Goal: Task Accomplishment & Management: Manage account settings

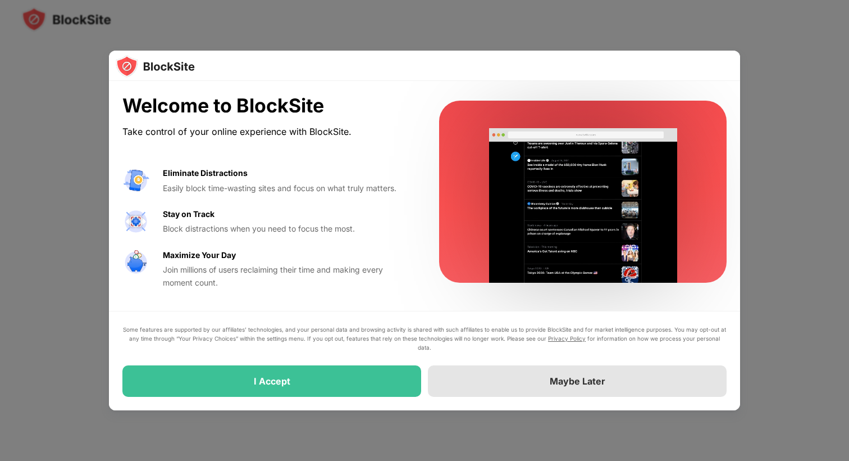
click at [480, 387] on div "Maybe Later" at bounding box center [577, 380] width 299 height 31
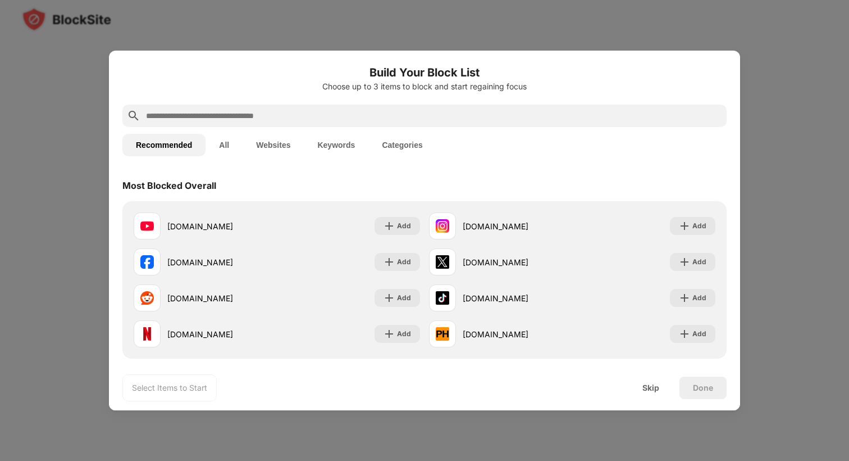
click at [339, 120] on input "text" at bounding box center [433, 115] width 577 height 13
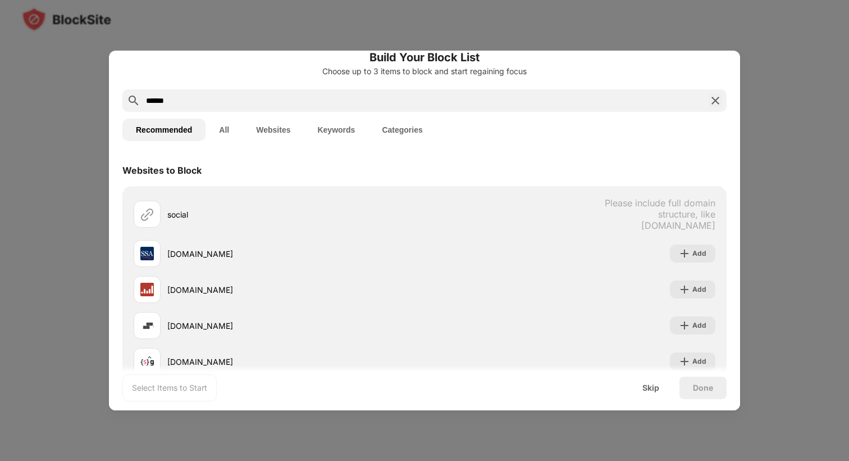
type input "******"
click at [404, 113] on div "Recommended All Websites Keywords Categories" at bounding box center [424, 130] width 604 height 36
click at [404, 129] on button "Categories" at bounding box center [401, 130] width 67 height 22
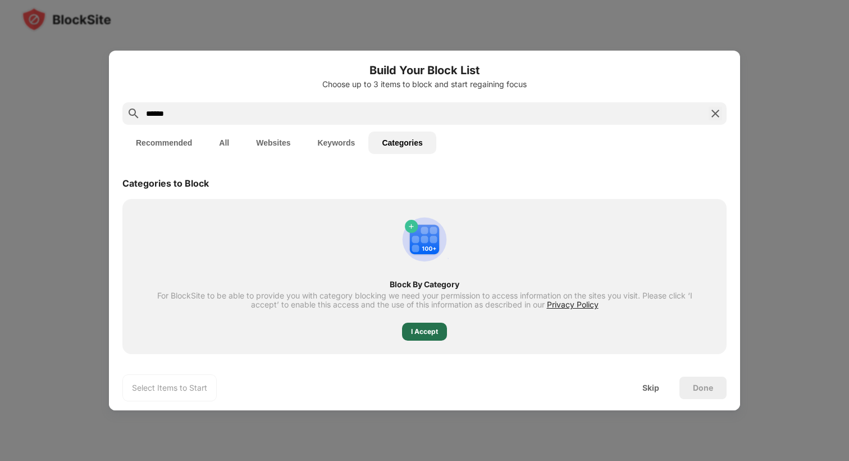
click at [425, 329] on div "I Accept" at bounding box center [424, 331] width 27 height 11
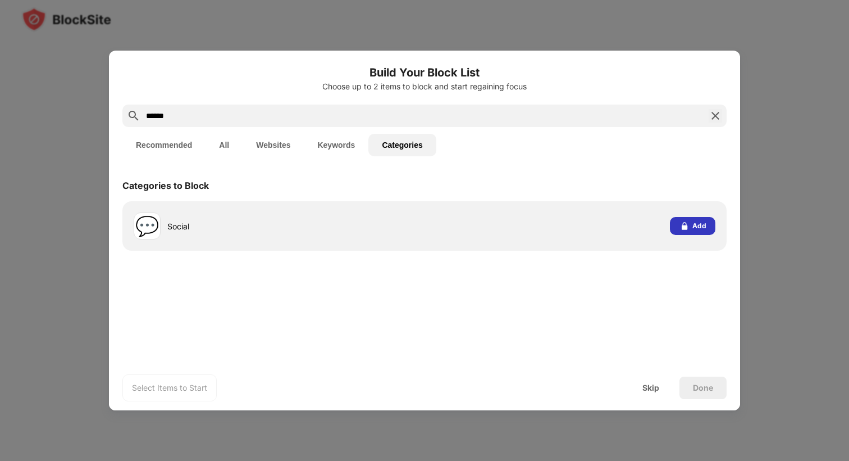
click at [699, 225] on div "Add" at bounding box center [700, 225] width 14 height 11
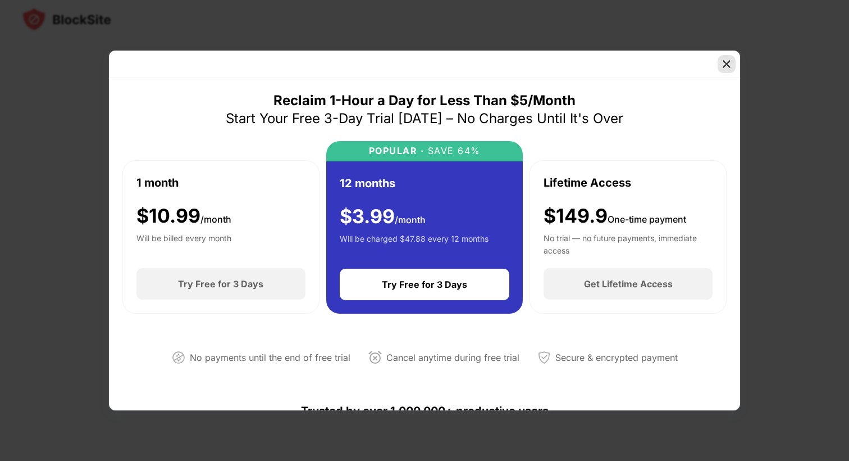
click at [730, 69] on img at bounding box center [726, 63] width 11 height 11
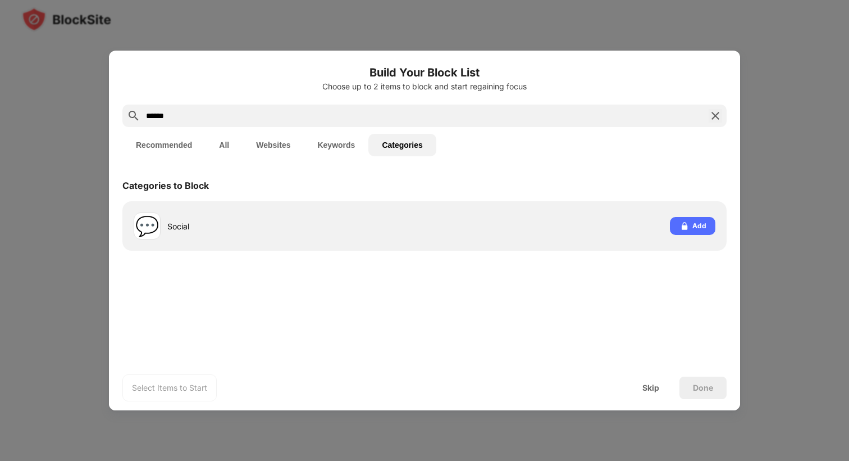
click at [172, 139] on button "Recommended" at bounding box center [163, 145] width 83 height 22
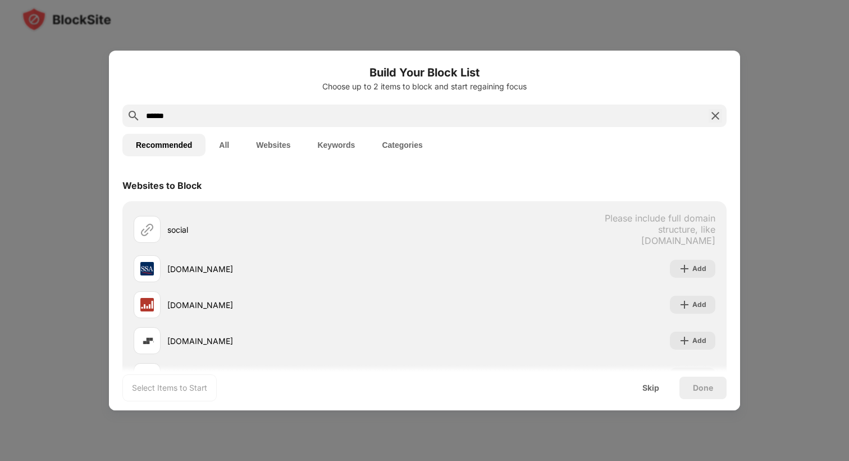
click at [219, 143] on button "All" at bounding box center [224, 145] width 37 height 22
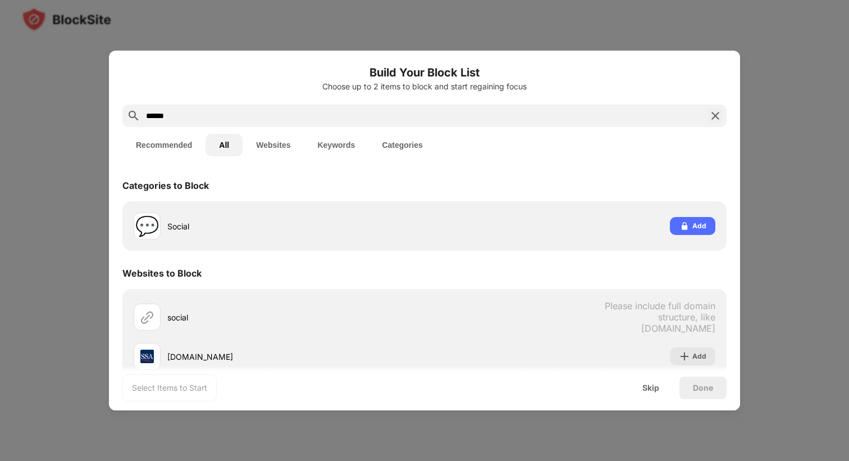
click at [536, 111] on input "******" at bounding box center [424, 115] width 559 height 13
click at [537, 115] on input "******" at bounding box center [424, 115] width 559 height 13
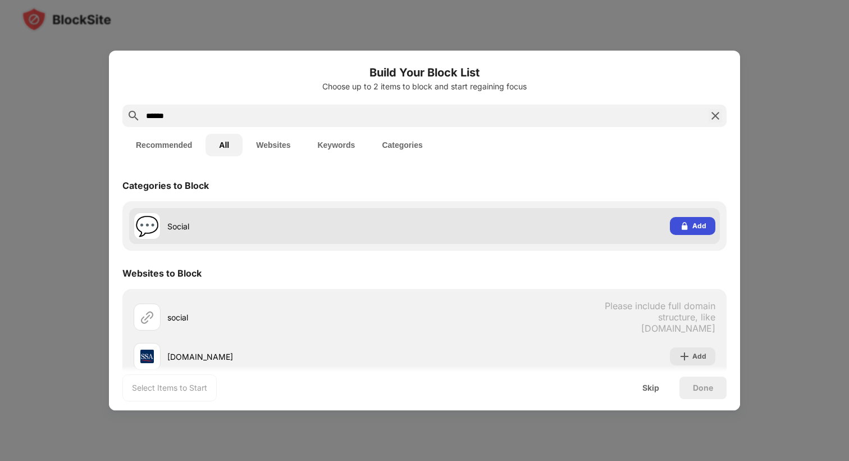
click at [683, 222] on img at bounding box center [684, 225] width 11 height 11
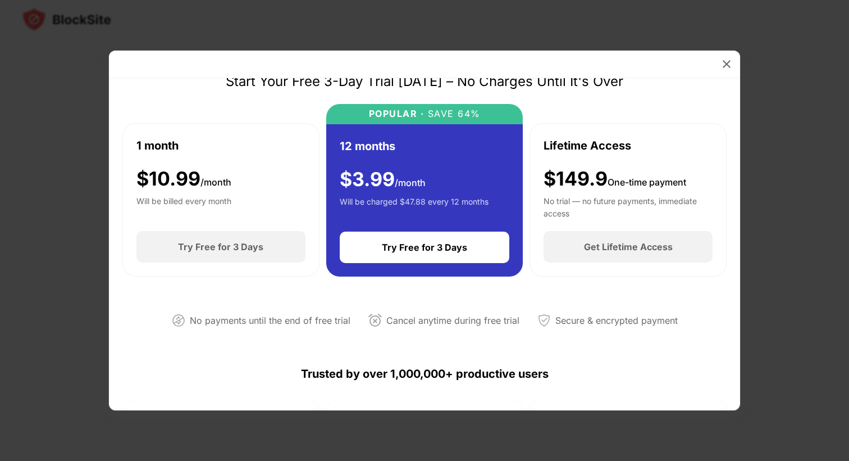
scroll to position [29, 0]
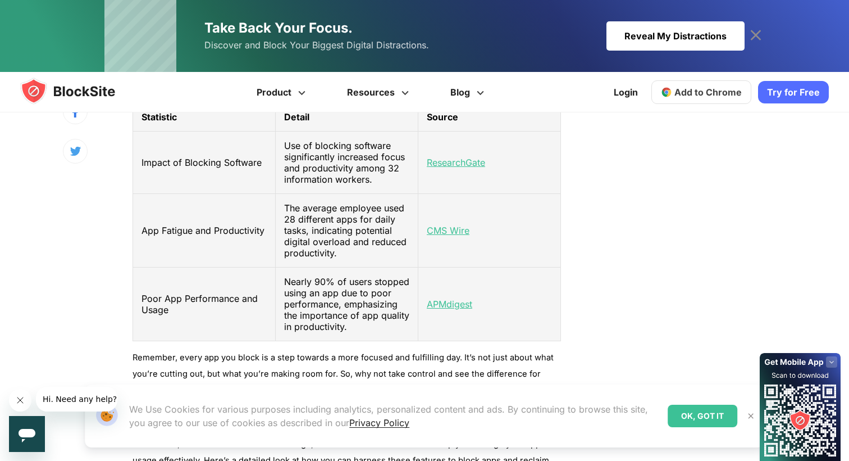
scroll to position [1642, 0]
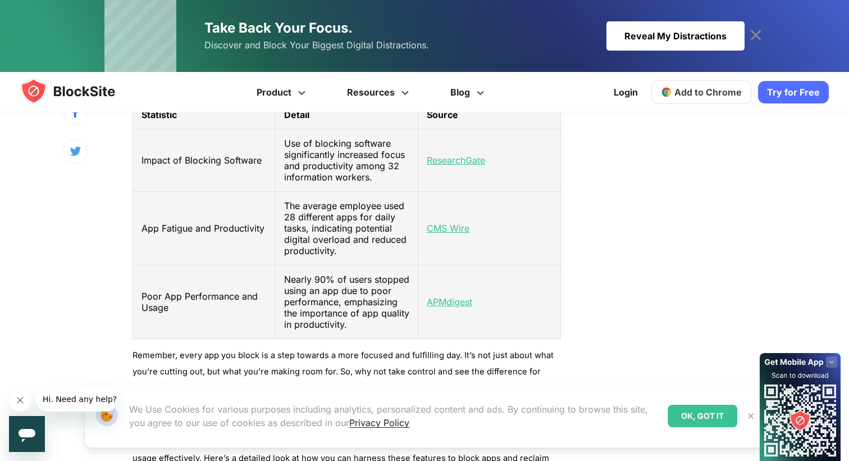
click at [348, 253] on td "The average employee used 28 different apps for daily tasks, indicating potenti…" at bounding box center [347, 229] width 143 height 74
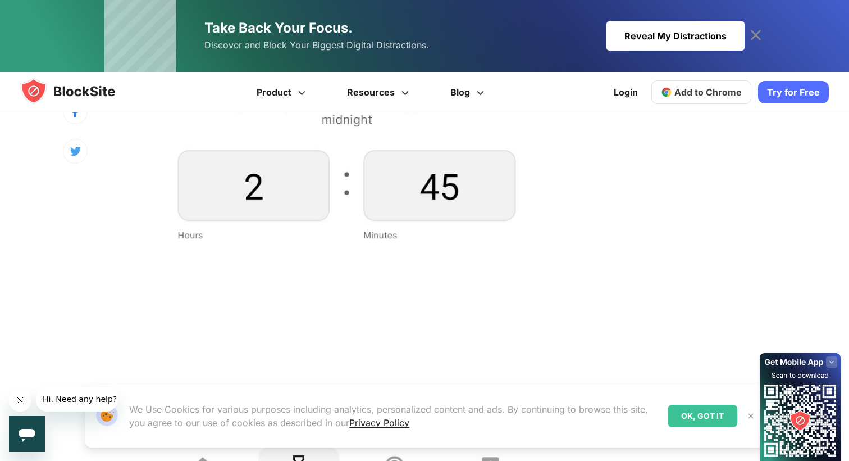
scroll to position [6645, 0]
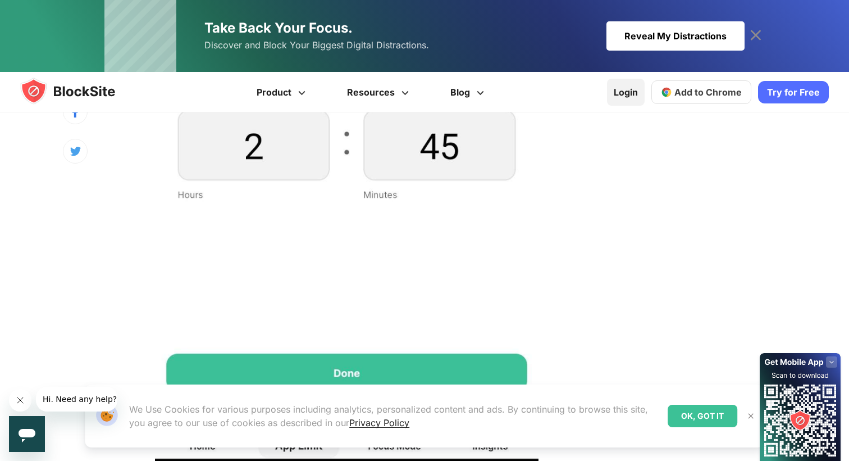
click at [640, 91] on link "Login" at bounding box center [626, 92] width 38 height 27
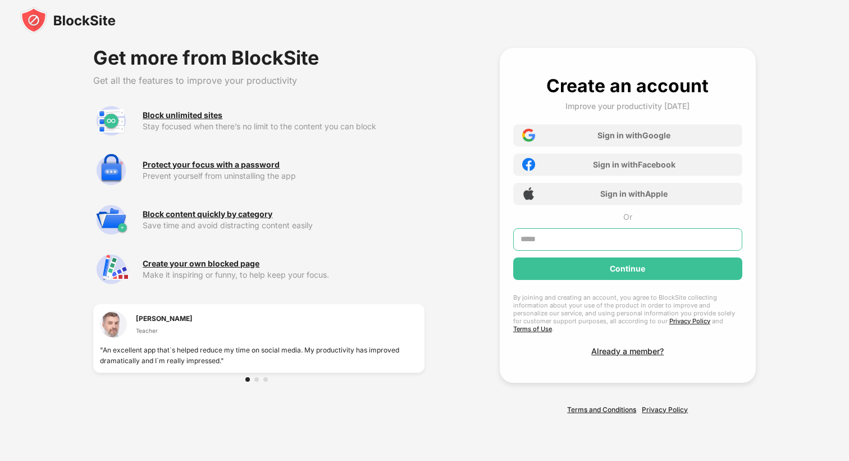
click at [590, 251] on input "text" at bounding box center [627, 239] width 229 height 22
type input "**********"
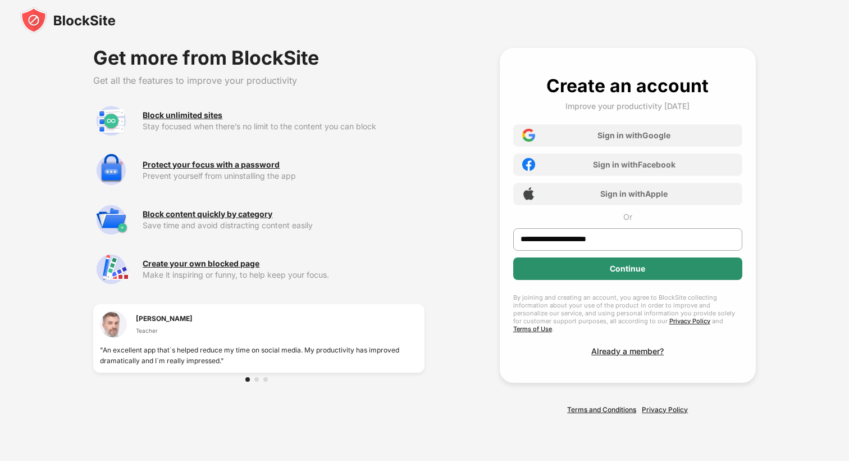
click at [600, 276] on div "Continue" at bounding box center [627, 268] width 229 height 22
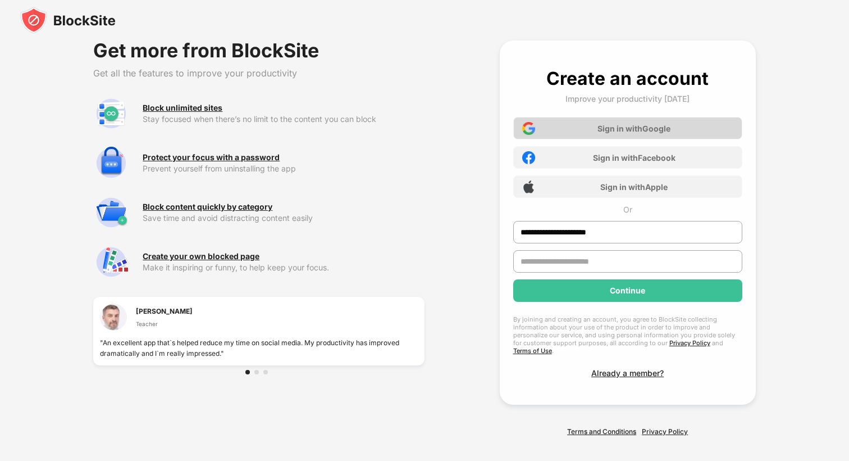
click at [588, 131] on div "Sign in with Google" at bounding box center [627, 128] width 229 height 22
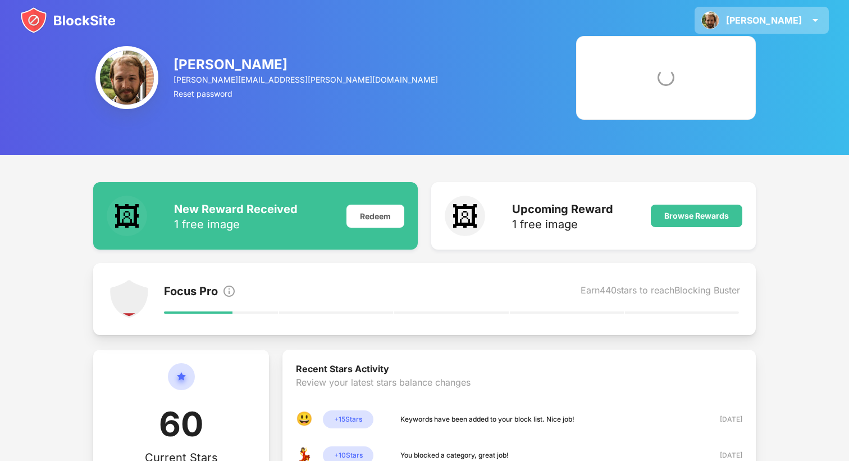
click at [813, 21] on img at bounding box center [815, 19] width 13 height 13
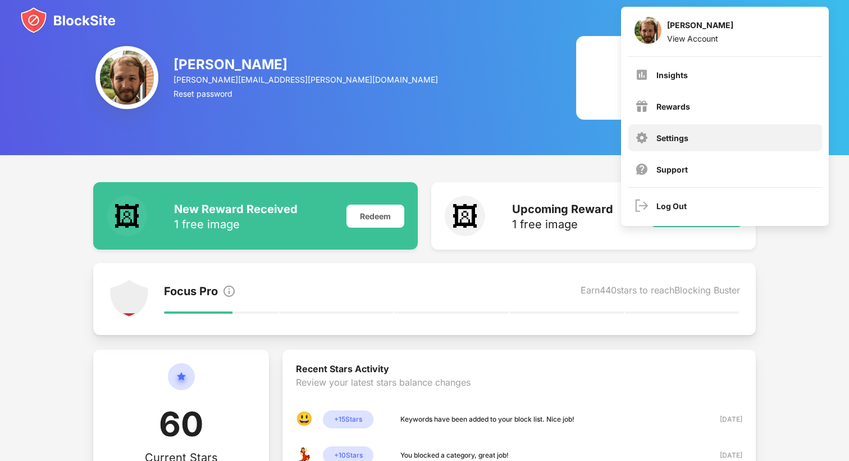
click at [684, 135] on div "Settings" at bounding box center [673, 138] width 32 height 10
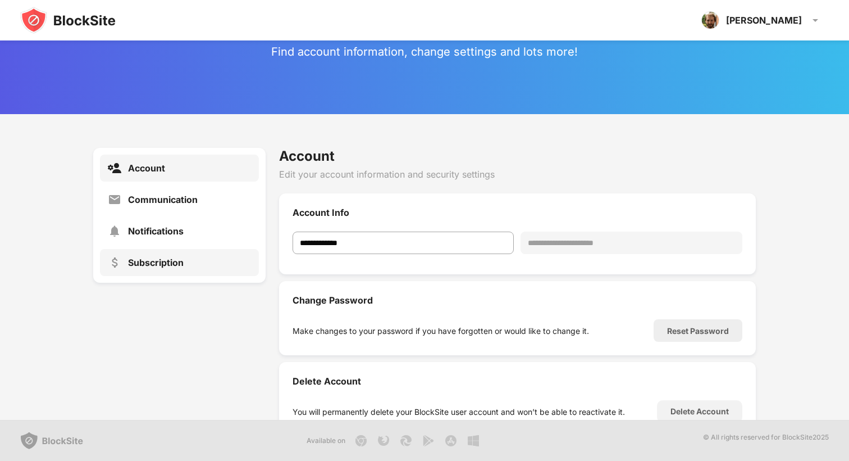
click at [219, 251] on div "Subscription" at bounding box center [179, 262] width 159 height 27
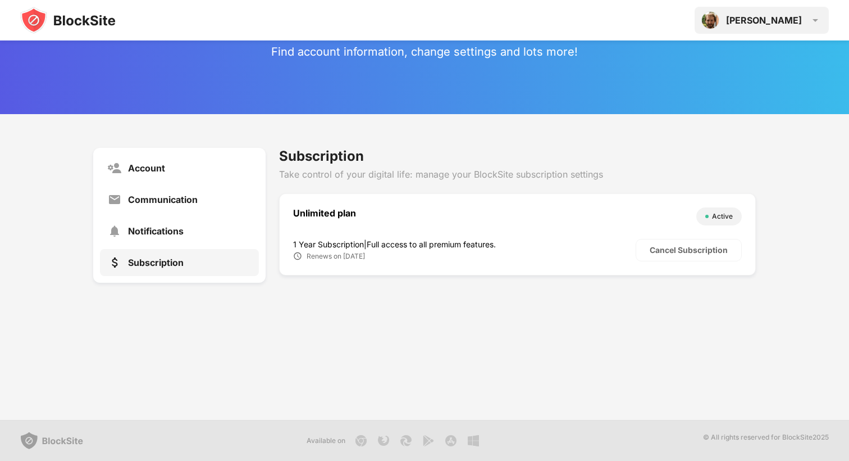
click at [807, 17] on div "Adam Adam F McCune View Account Insights Rewards Settings Support Log Out" at bounding box center [762, 20] width 134 height 27
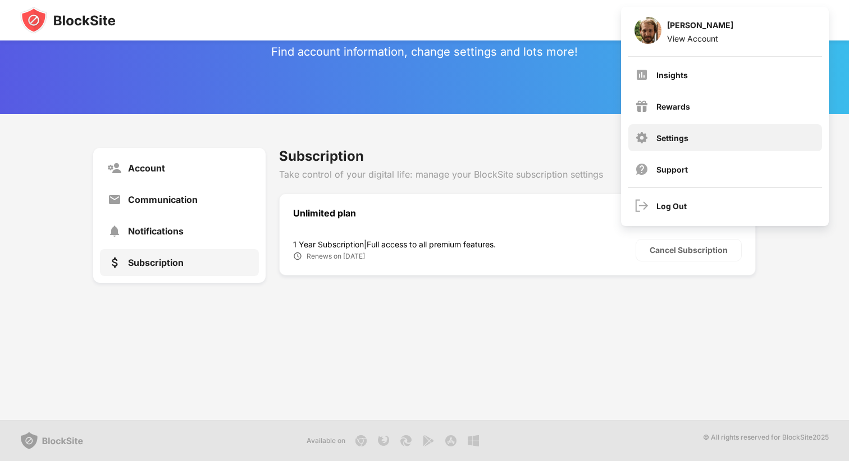
click at [678, 142] on div "Settings" at bounding box center [673, 138] width 32 height 10
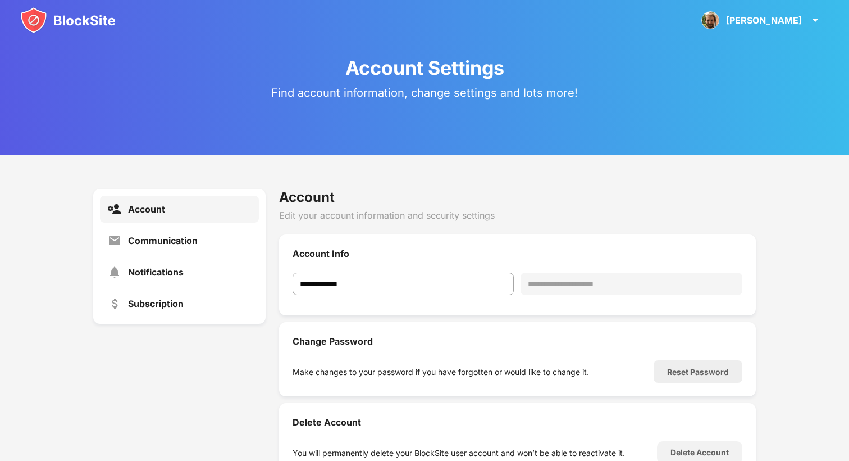
click at [244, 124] on div "Account Settings Find account information, change settings and lots more!" at bounding box center [424, 77] width 849 height 155
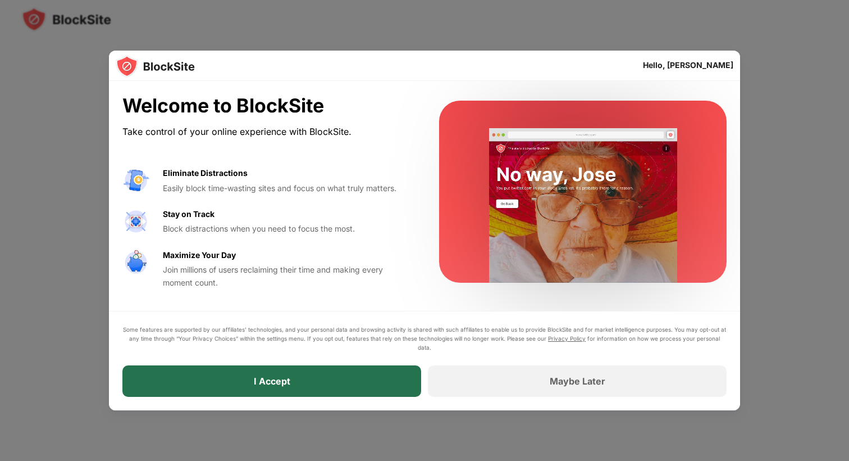
click at [375, 385] on div "I Accept" at bounding box center [271, 380] width 299 height 31
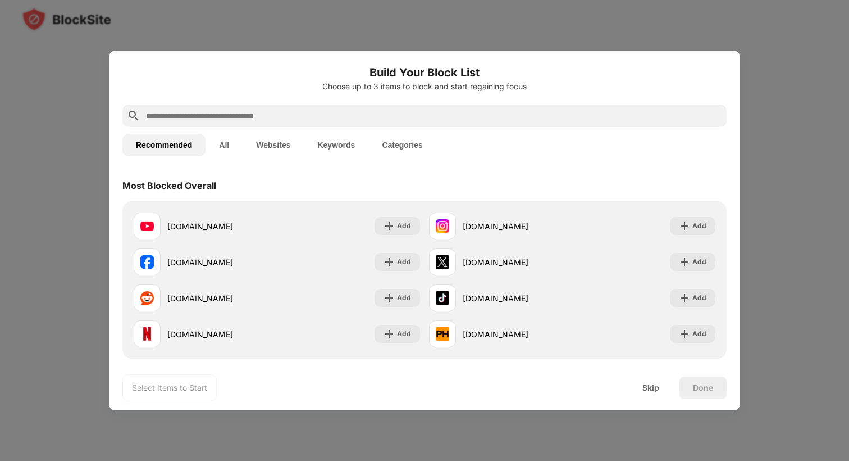
click at [397, 139] on button "Categories" at bounding box center [401, 145] width 67 height 22
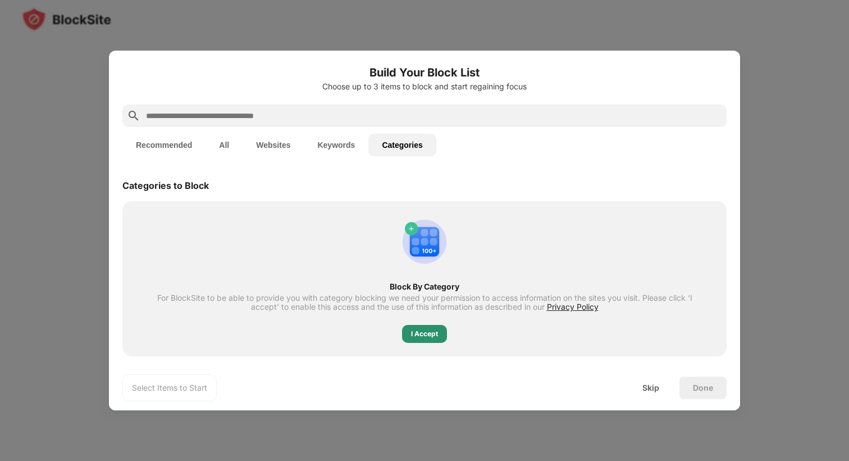
click at [421, 329] on div "I Accept" at bounding box center [424, 333] width 27 height 11
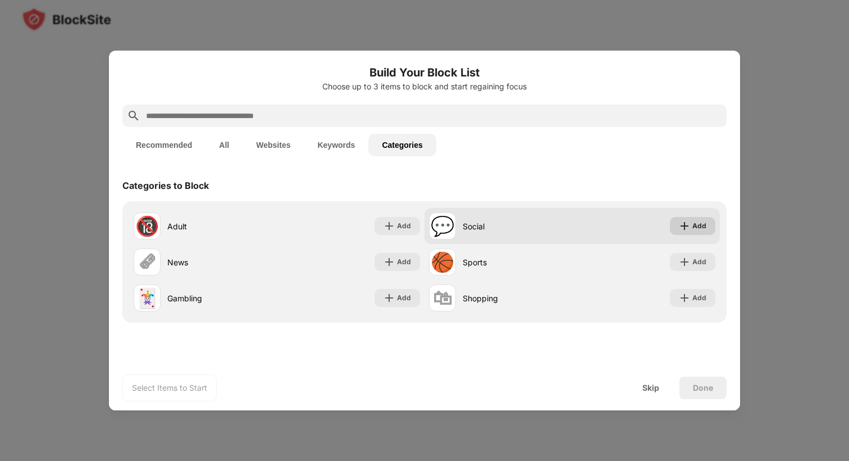
click at [702, 230] on div "Add" at bounding box center [700, 225] width 14 height 11
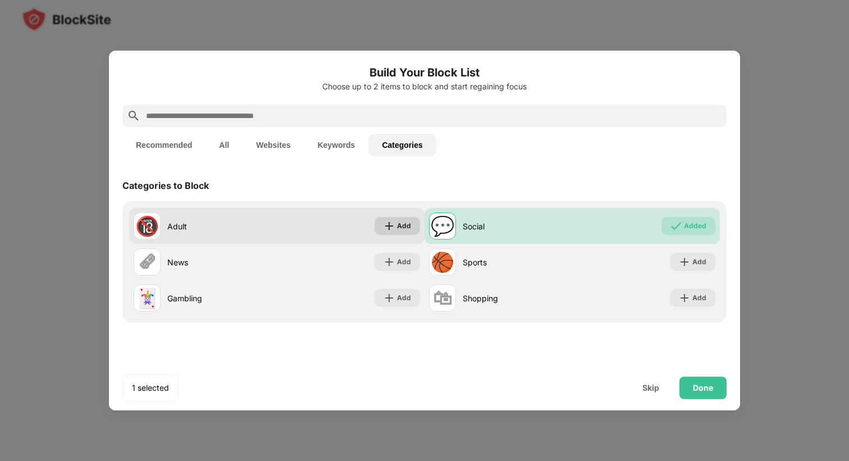
click at [392, 224] on img at bounding box center [389, 225] width 11 height 11
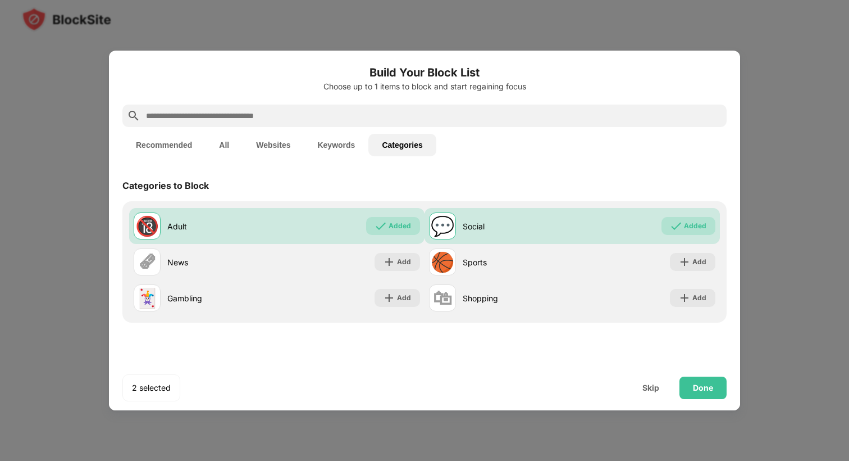
click at [188, 145] on button "Recommended" at bounding box center [163, 145] width 83 height 22
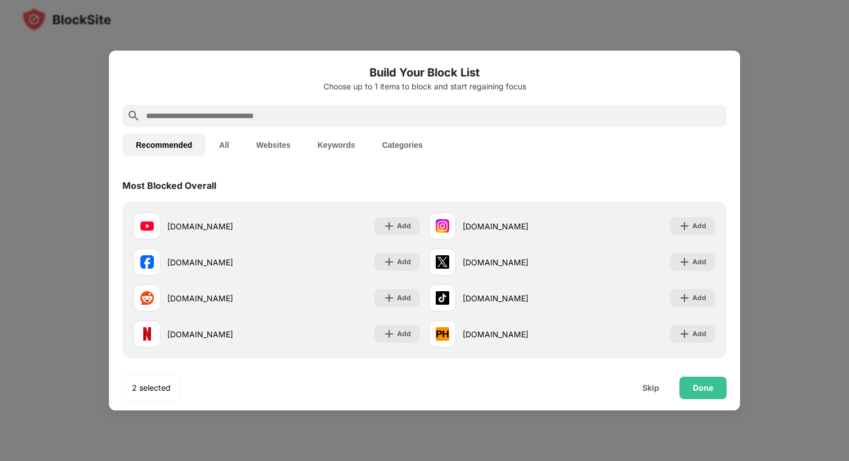
click at [403, 145] on button "Categories" at bounding box center [401, 145] width 67 height 22
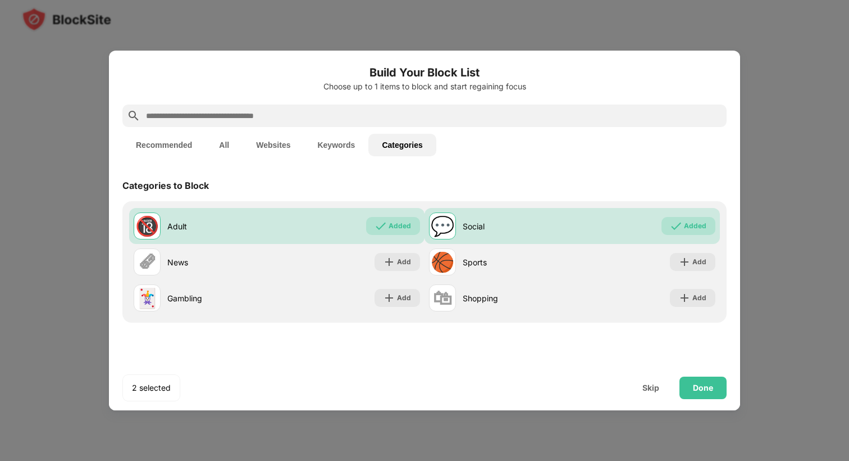
click at [296, 127] on div "Recommended All Websites Keywords Categories" at bounding box center [424, 145] width 604 height 36
click at [297, 117] on input "text" at bounding box center [433, 115] width 577 height 13
type input "*"
click at [329, 145] on button "Keywords" at bounding box center [336, 145] width 65 height 22
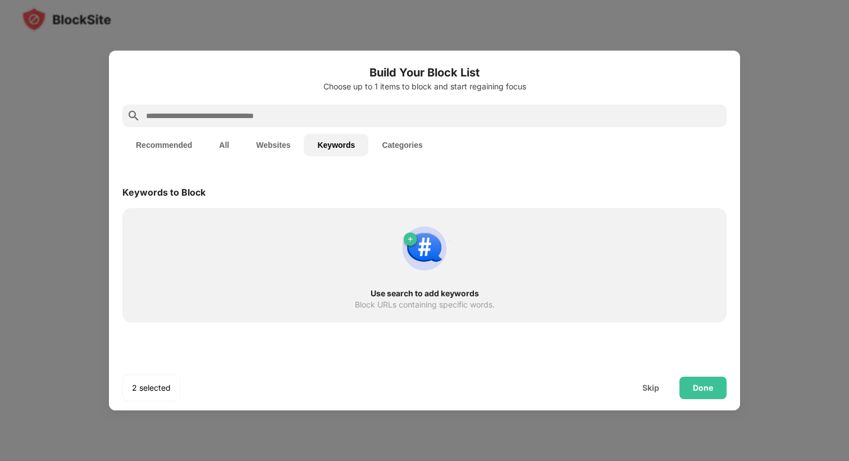
click at [303, 107] on div at bounding box center [424, 115] width 604 height 22
click at [304, 120] on input "text" at bounding box center [433, 115] width 577 height 13
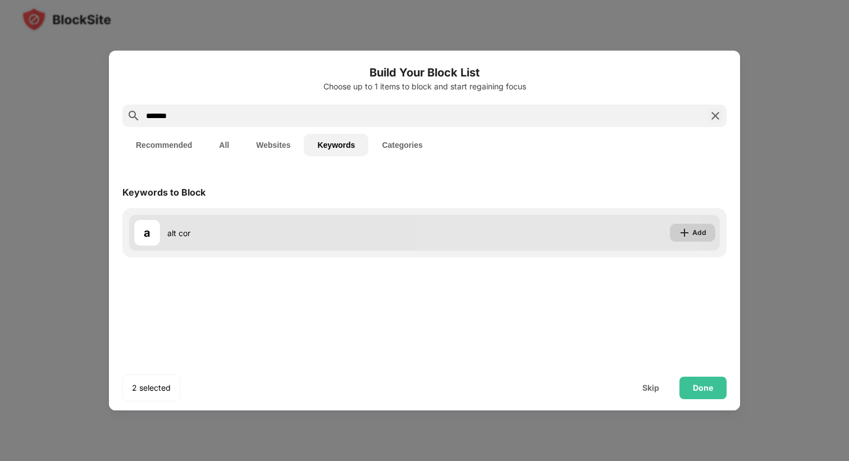
click at [694, 236] on div "Add" at bounding box center [700, 232] width 14 height 11
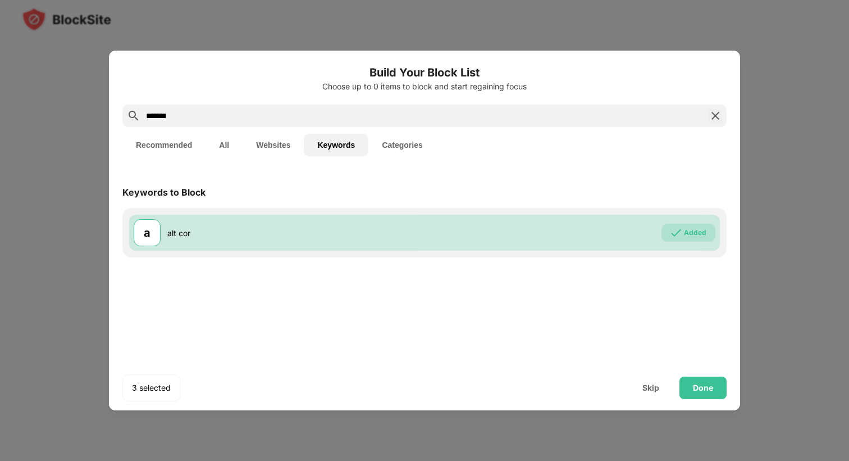
click at [392, 108] on div "*******" at bounding box center [424, 115] width 604 height 22
click at [385, 119] on input "*******" at bounding box center [424, 115] width 559 height 13
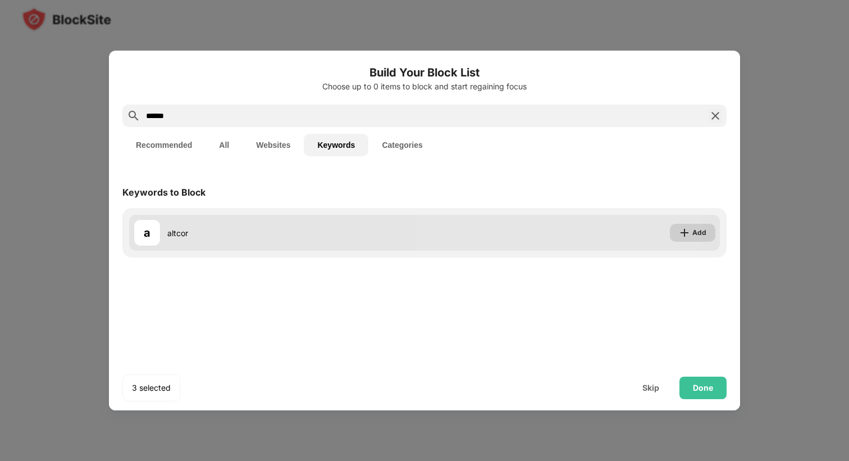
click at [700, 236] on div "Add" at bounding box center [700, 232] width 14 height 11
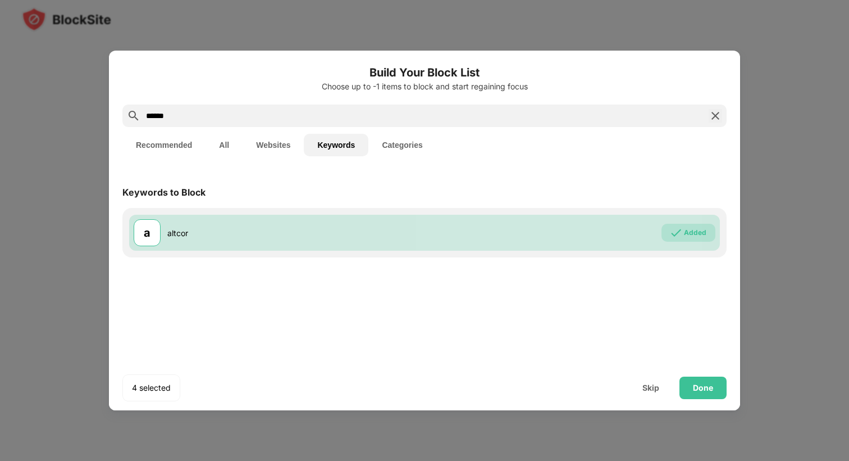
click at [298, 116] on input "******" at bounding box center [424, 115] width 559 height 13
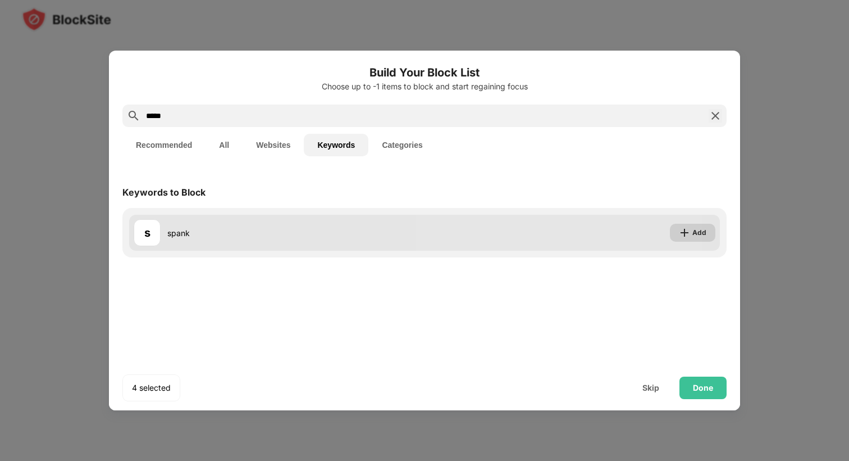
click at [685, 231] on img at bounding box center [684, 232] width 11 height 11
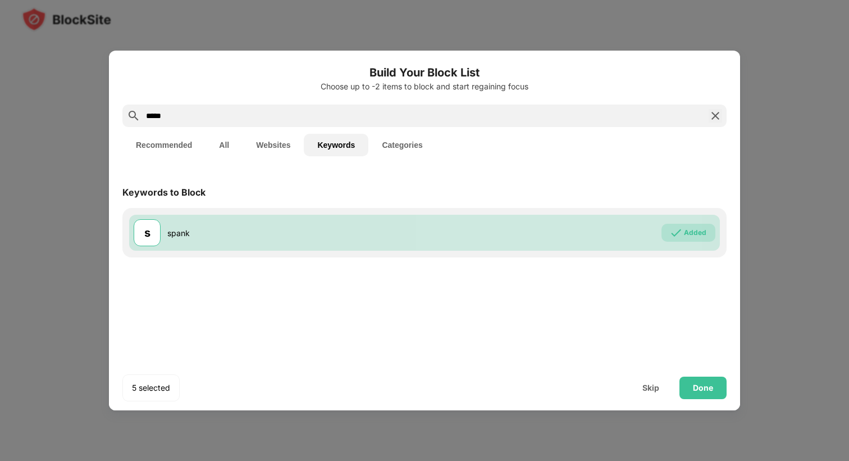
click at [339, 118] on input "*****" at bounding box center [424, 115] width 559 height 13
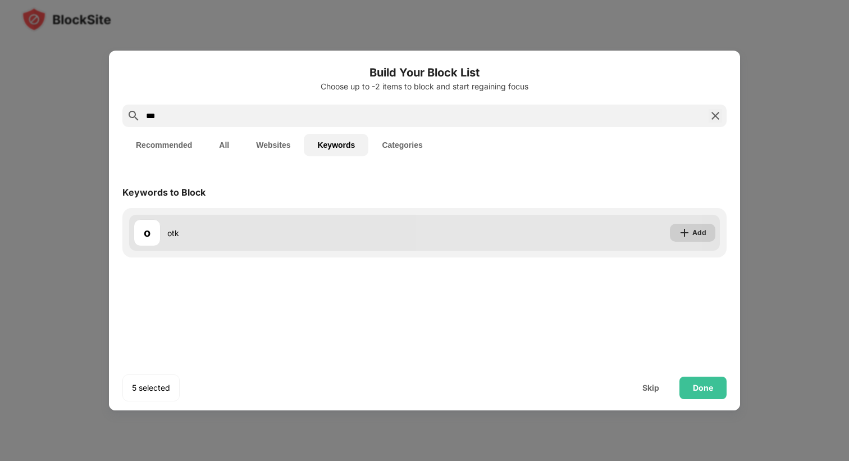
click at [683, 231] on img at bounding box center [684, 232] width 11 height 11
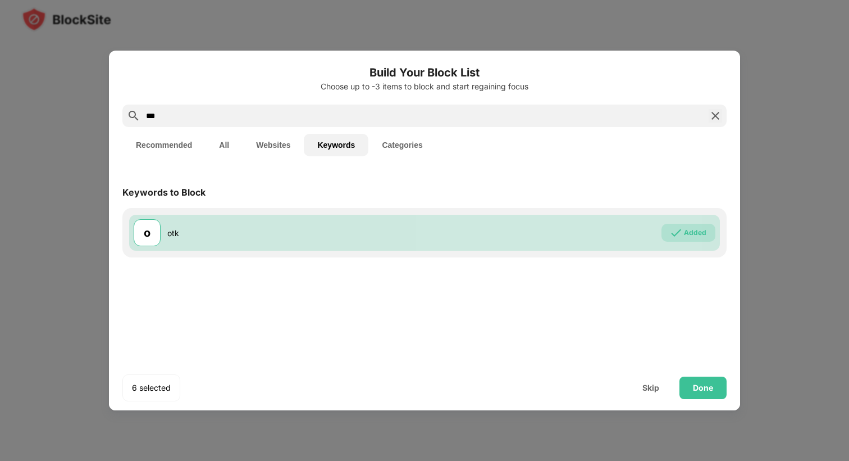
click at [358, 115] on input "***" at bounding box center [424, 115] width 559 height 13
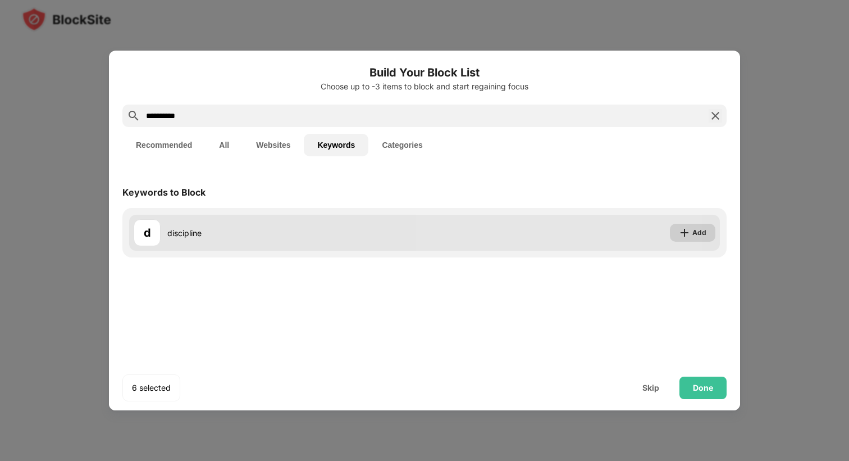
click at [695, 229] on div "Add" at bounding box center [700, 232] width 14 height 11
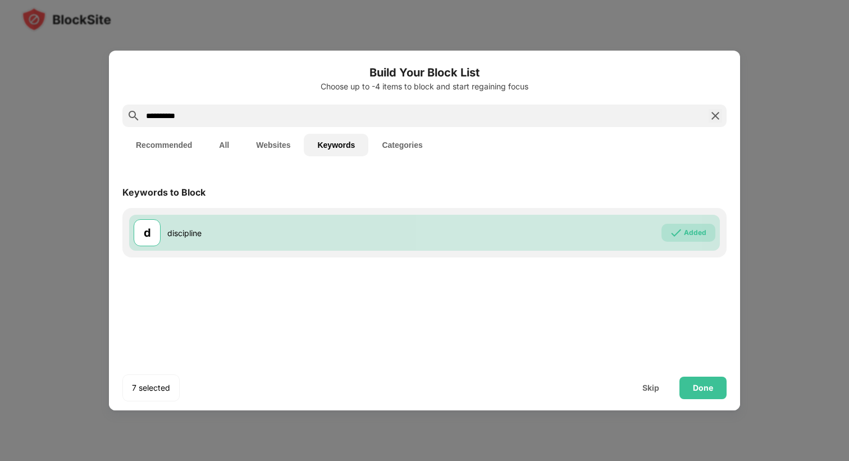
click at [411, 113] on input "**********" at bounding box center [424, 115] width 559 height 13
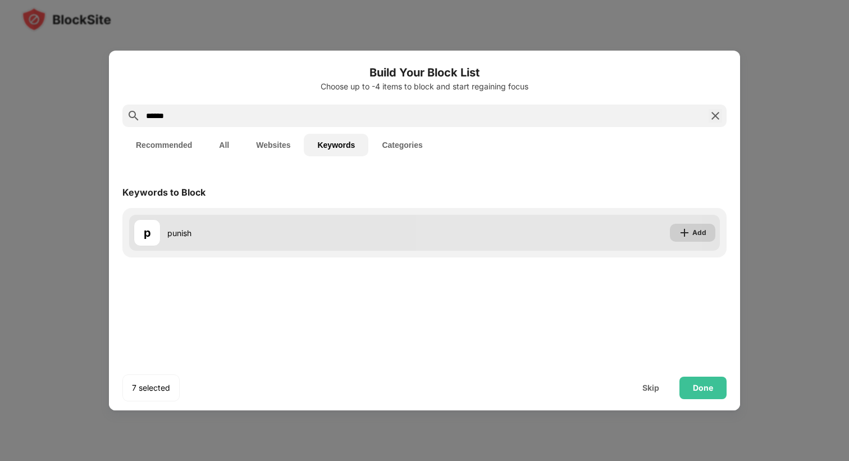
type input "******"
click at [706, 230] on div "Add" at bounding box center [700, 232] width 14 height 11
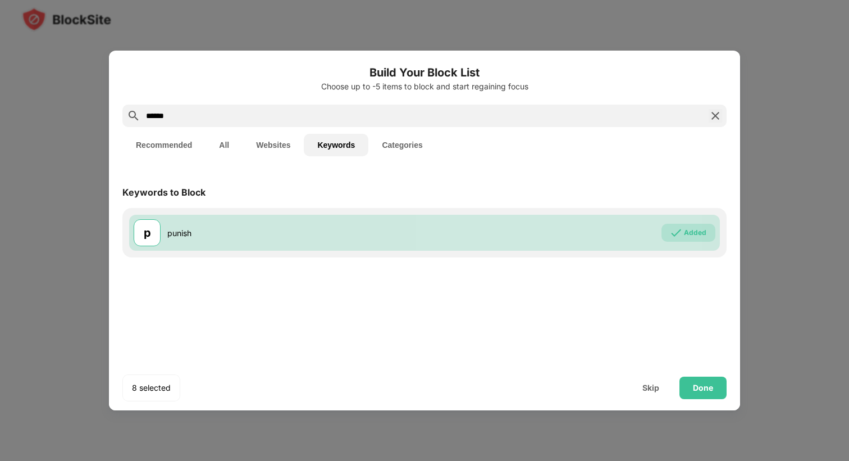
click at [442, 113] on input "******" at bounding box center [424, 115] width 559 height 13
click at [714, 116] on img at bounding box center [715, 115] width 13 height 13
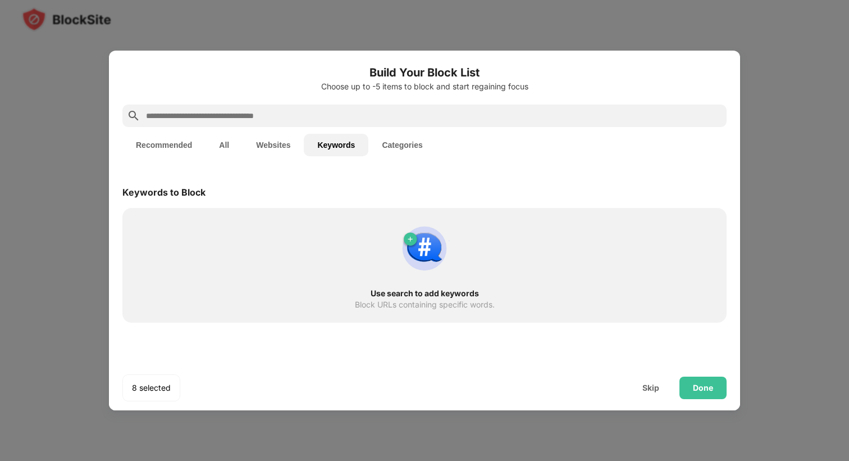
click at [192, 146] on button "Recommended" at bounding box center [163, 145] width 83 height 22
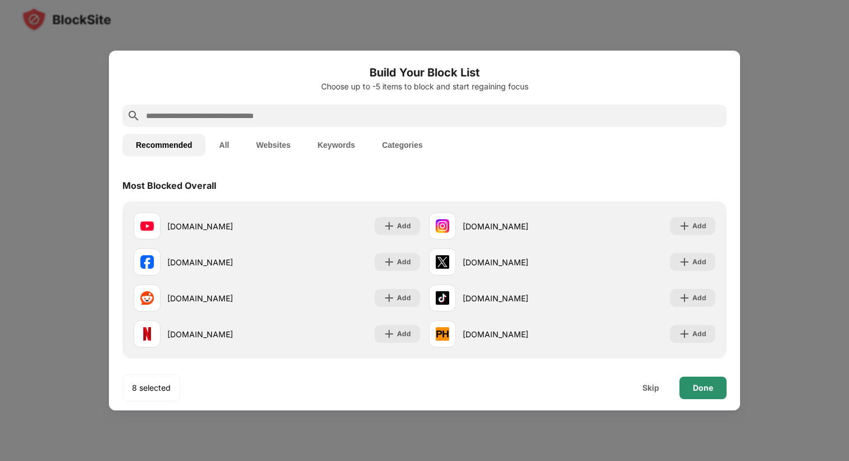
click at [707, 390] on div "Done" at bounding box center [703, 387] width 20 height 9
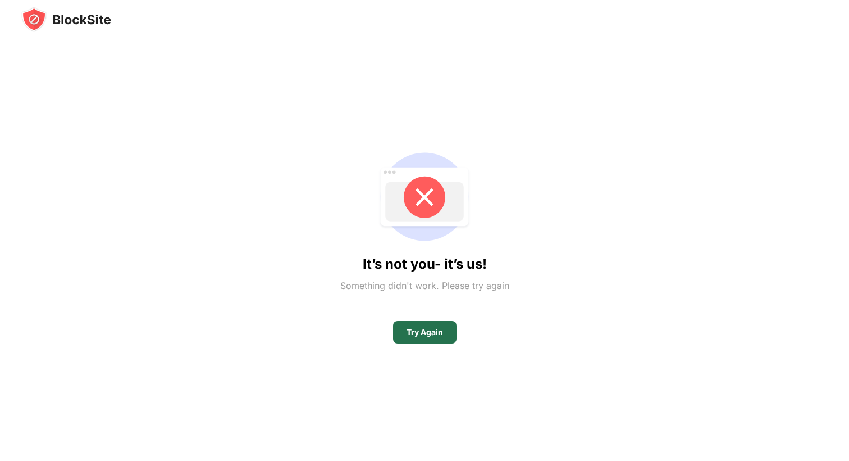
click at [453, 331] on div "Try Again" at bounding box center [424, 332] width 63 height 22
click at [44, 20] on img at bounding box center [66, 19] width 90 height 25
click at [442, 333] on div "Try Again" at bounding box center [425, 331] width 37 height 9
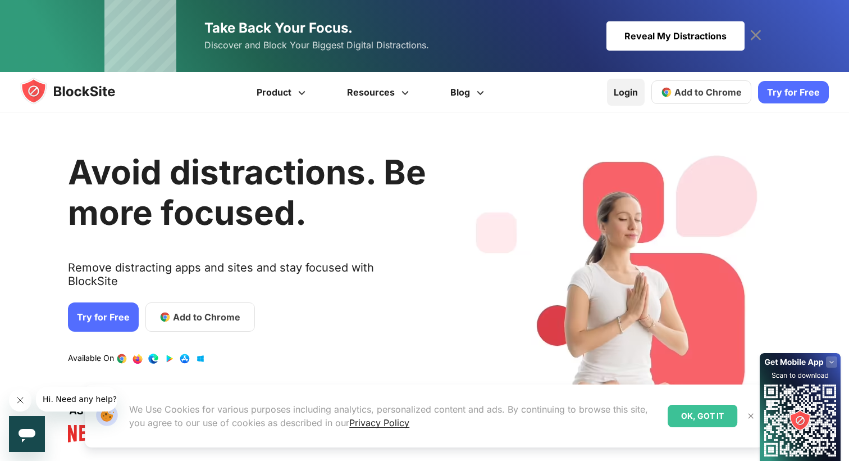
click at [622, 95] on link "Login" at bounding box center [626, 92] width 38 height 27
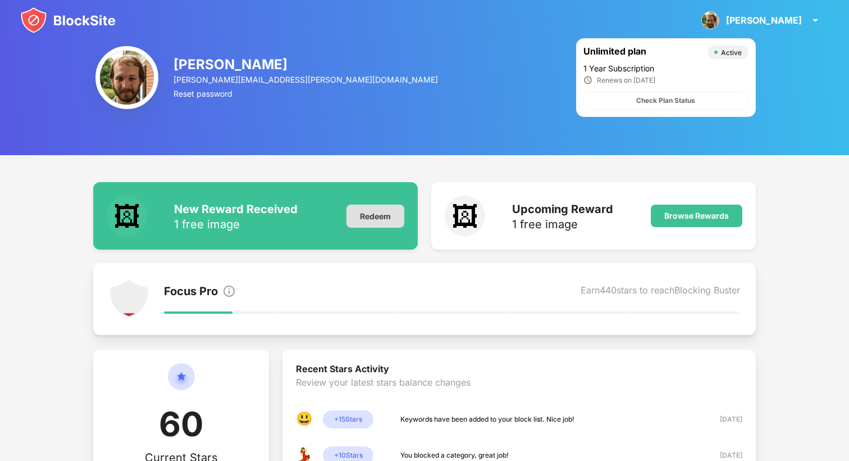
click at [362, 219] on div "Redeem" at bounding box center [376, 215] width 58 height 23
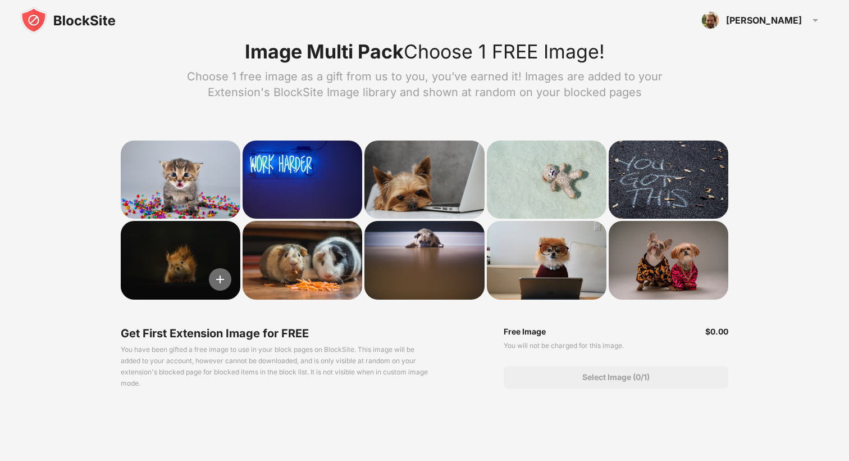
click at [220, 276] on img at bounding box center [220, 279] width 22 height 22
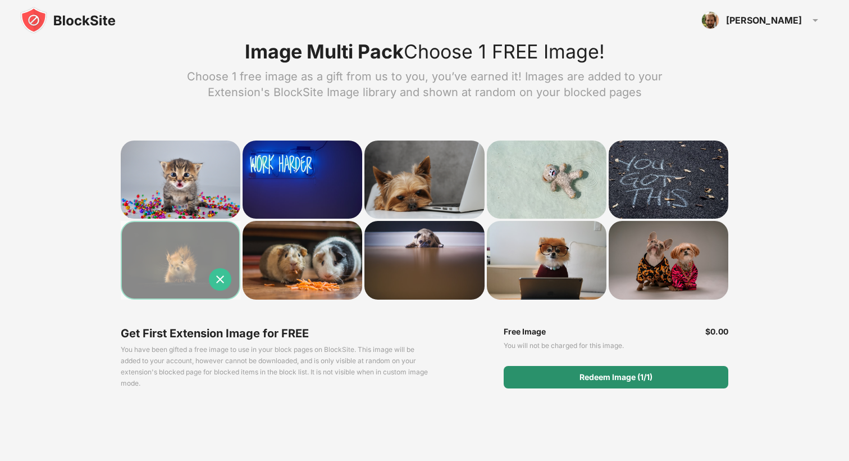
click at [539, 379] on div "Redeem Image (1/1)" at bounding box center [616, 377] width 225 height 22
